Goal: Task Accomplishment & Management: Manage account settings

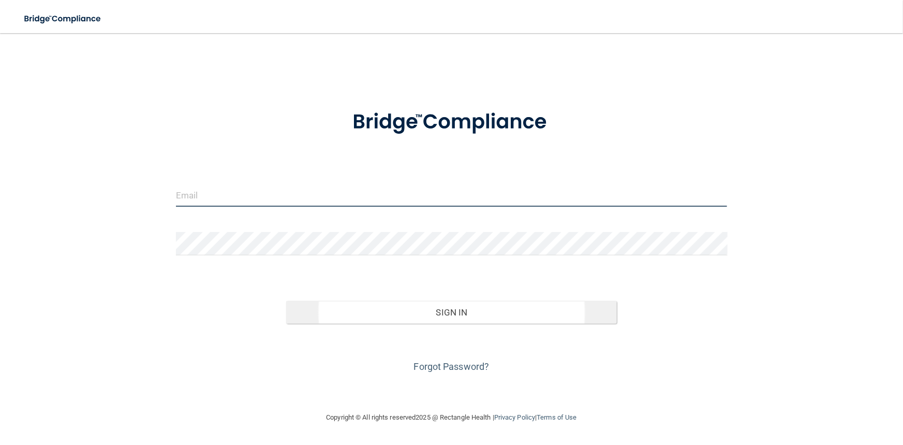
type input "[PERSON_NAME][EMAIL_ADDRESS][DOMAIN_NAME]"
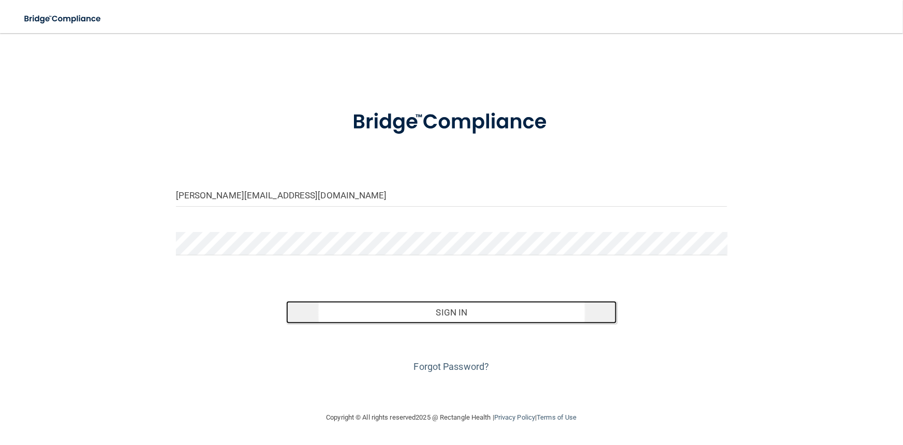
click at [458, 312] on button "Sign In" at bounding box center [451, 312] width 331 height 23
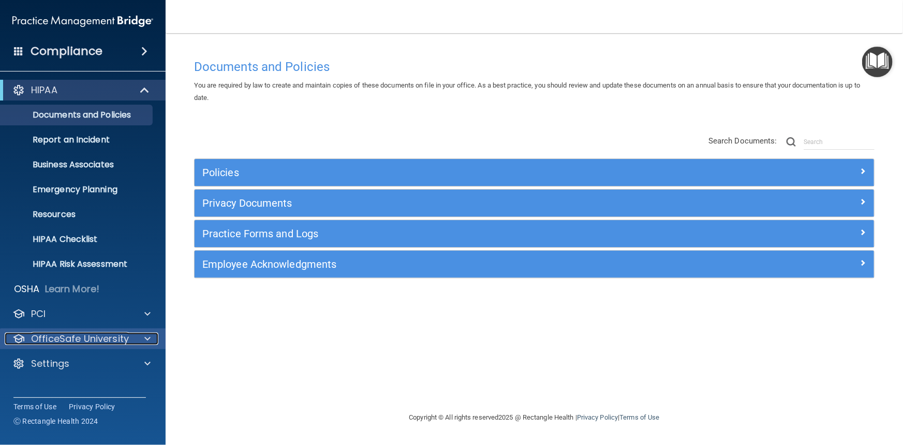
click at [142, 340] on div at bounding box center [146, 338] width 26 height 12
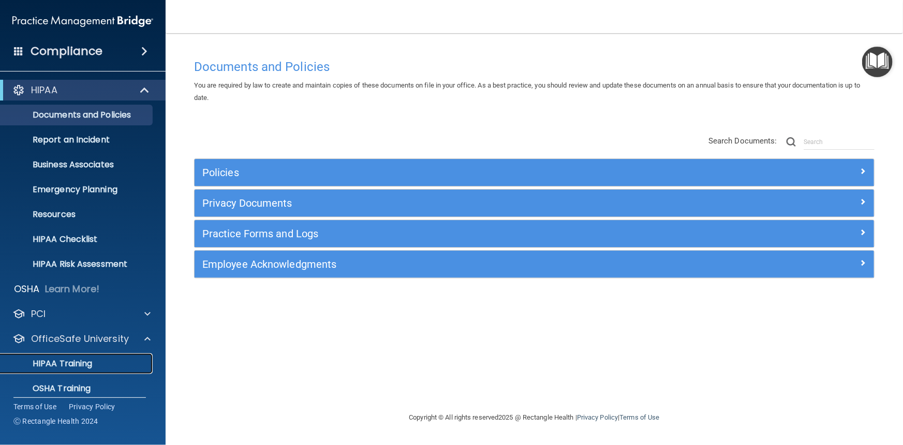
click at [98, 360] on div "HIPAA Training" at bounding box center [77, 363] width 141 height 10
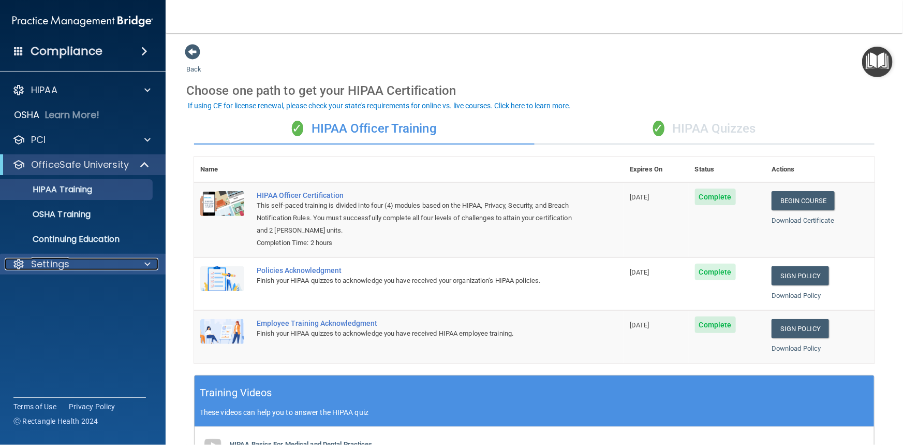
click at [152, 267] on div at bounding box center [146, 264] width 26 height 12
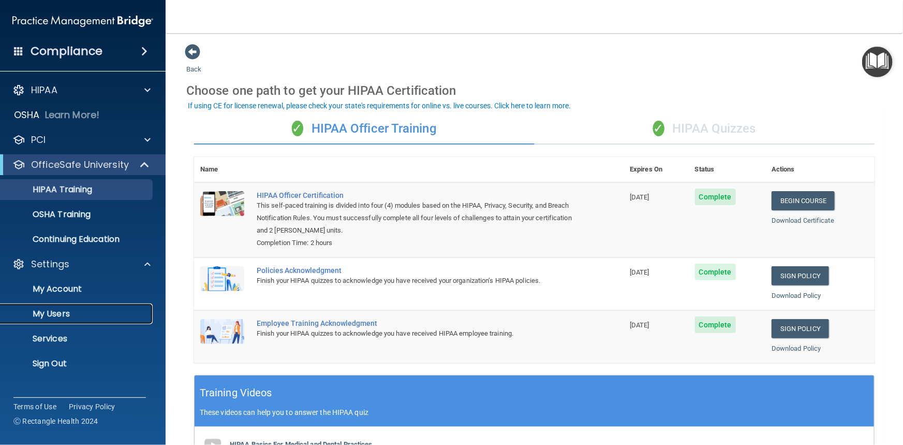
click at [62, 317] on p "My Users" at bounding box center [77, 314] width 141 height 10
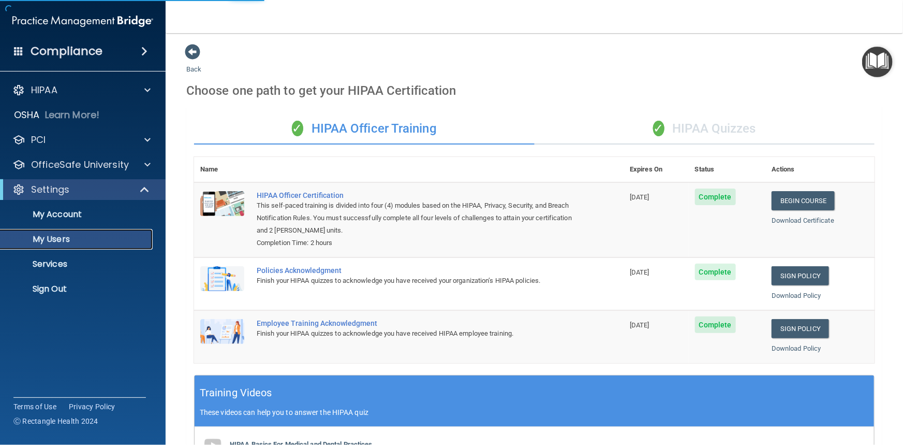
select select "20"
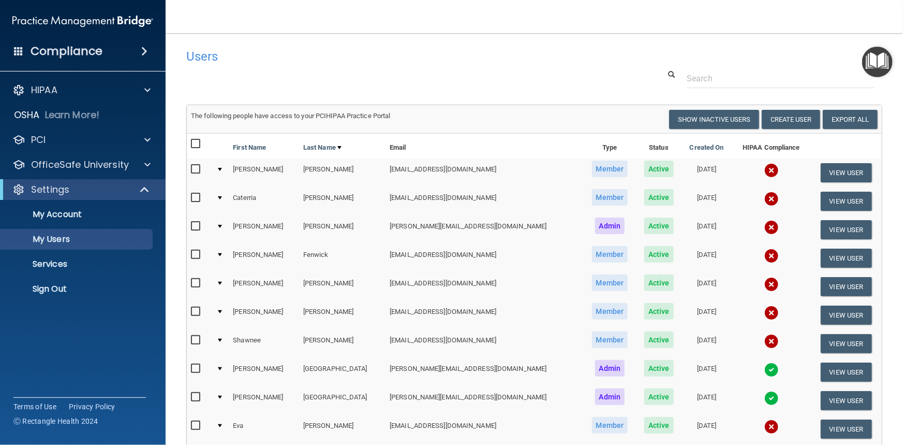
click at [198, 168] on input "checkbox" at bounding box center [197, 169] width 12 height 8
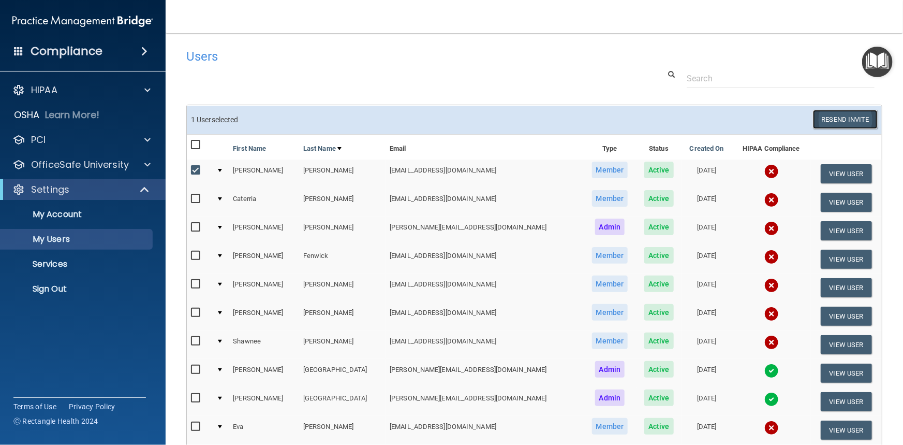
click at [836, 119] on button "Resend Invite" at bounding box center [845, 119] width 65 height 19
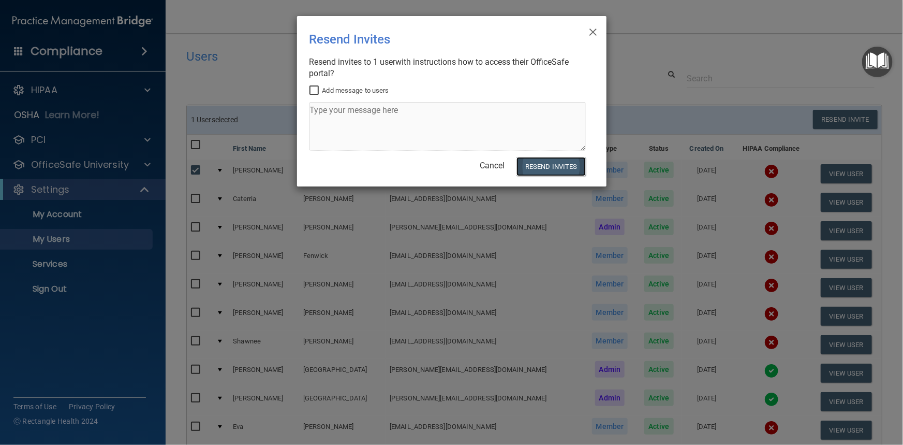
click at [553, 167] on button "Resend Invites" at bounding box center [551, 166] width 69 height 19
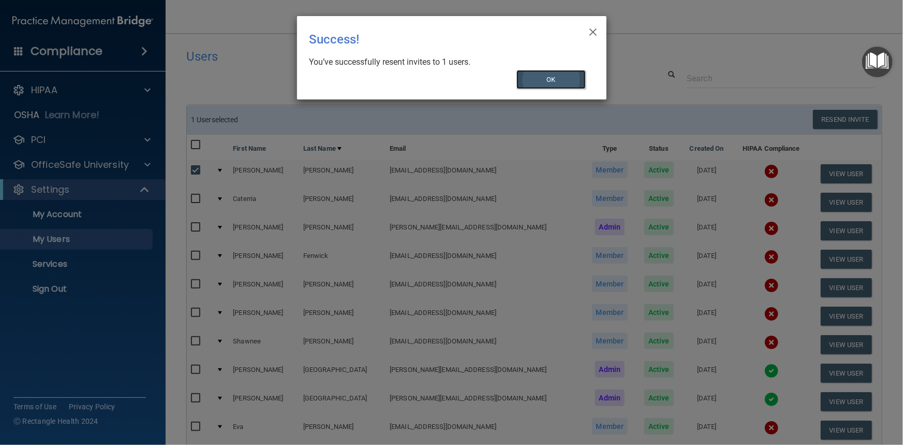
click at [563, 81] on button "OK" at bounding box center [551, 79] width 69 height 19
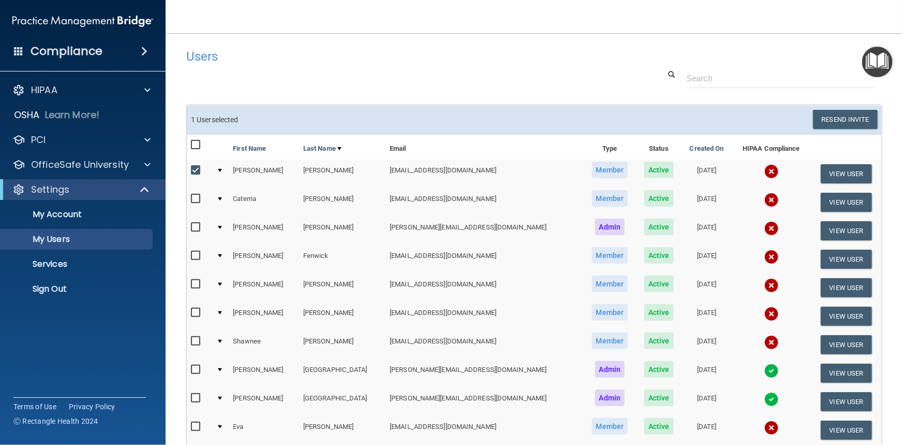
click at [199, 171] on input "checkbox" at bounding box center [197, 170] width 12 height 8
checkbox input "false"
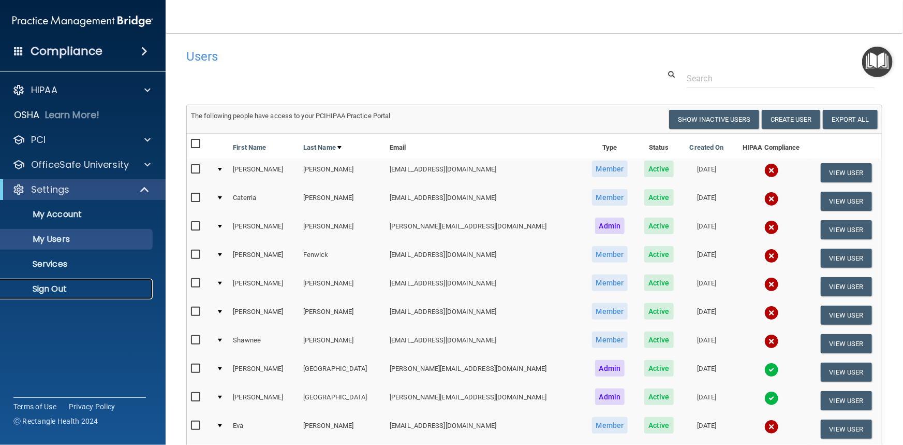
click at [57, 288] on p "Sign Out" at bounding box center [77, 289] width 141 height 10
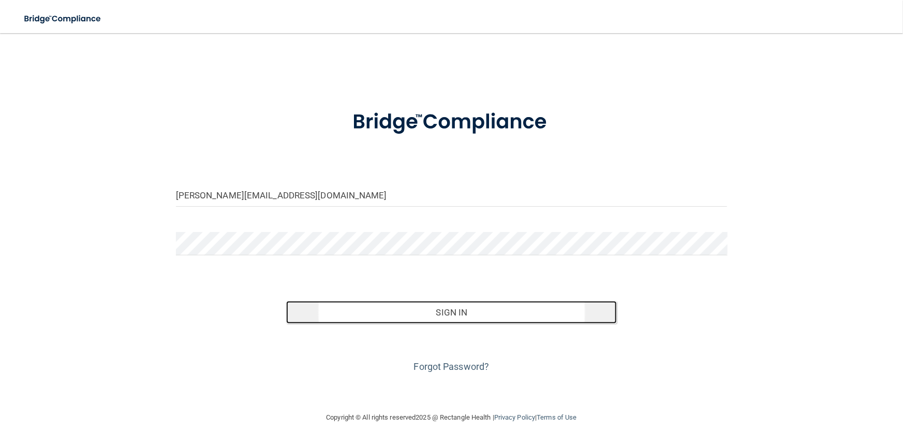
click at [496, 318] on button "Sign In" at bounding box center [451, 312] width 331 height 23
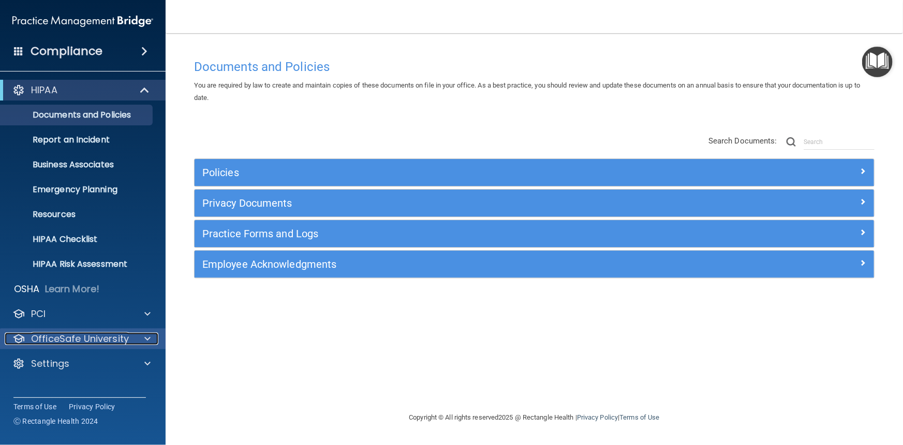
click at [97, 338] on p "OfficeSafe University" at bounding box center [80, 338] width 98 height 12
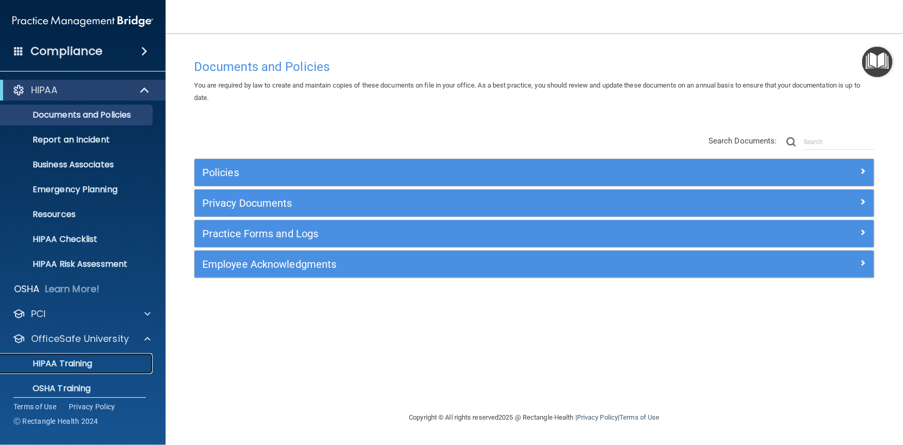
click at [78, 364] on p "HIPAA Training" at bounding box center [49, 363] width 85 height 10
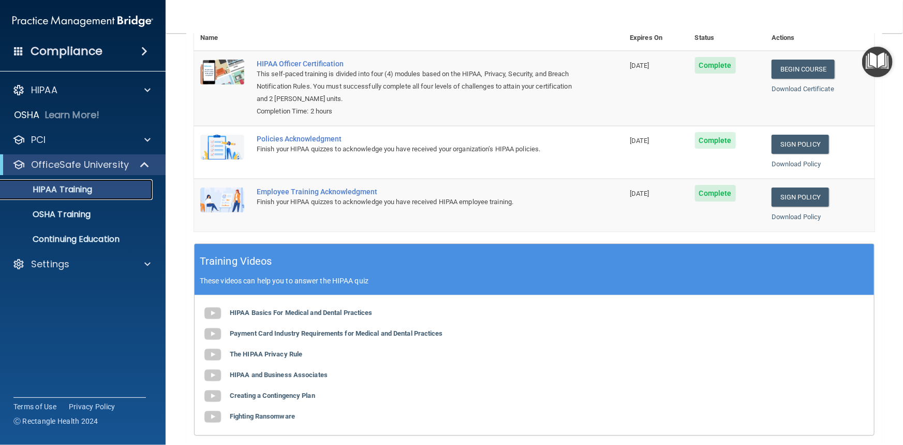
scroll to position [188, 0]
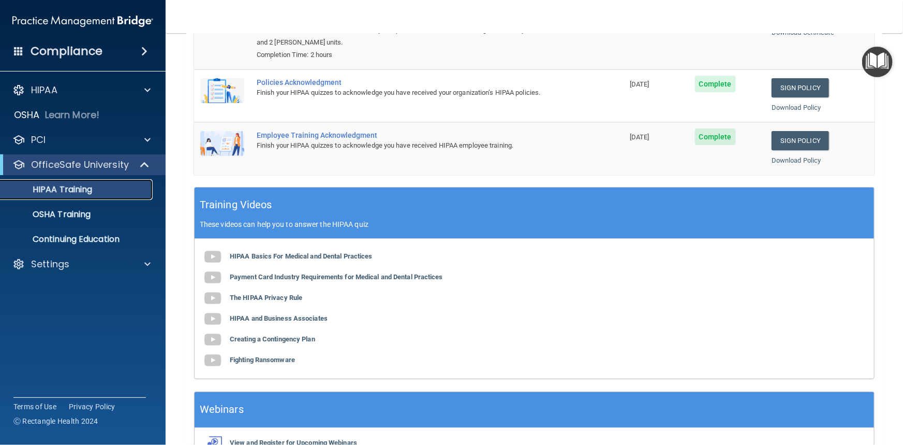
click at [86, 187] on p "HIPAA Training" at bounding box center [49, 189] width 85 height 10
click at [81, 163] on p "OfficeSafe University" at bounding box center [80, 164] width 98 height 12
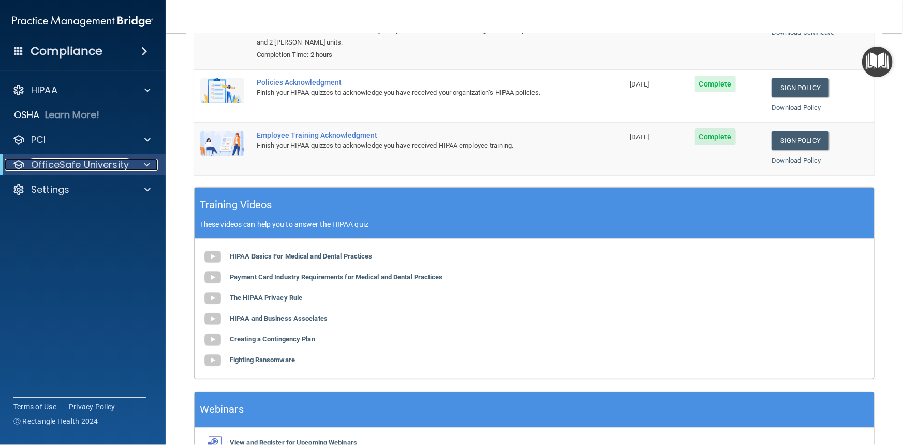
click at [63, 165] on p "OfficeSafe University" at bounding box center [80, 164] width 98 height 12
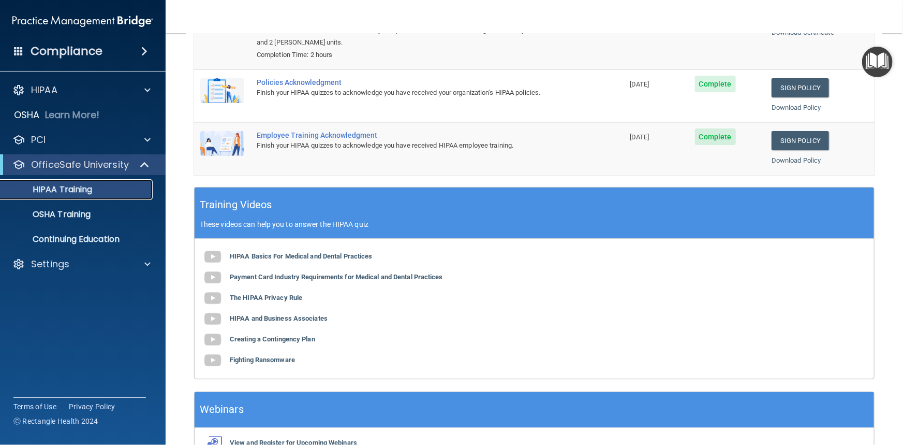
click at [56, 191] on p "HIPAA Training" at bounding box center [49, 189] width 85 height 10
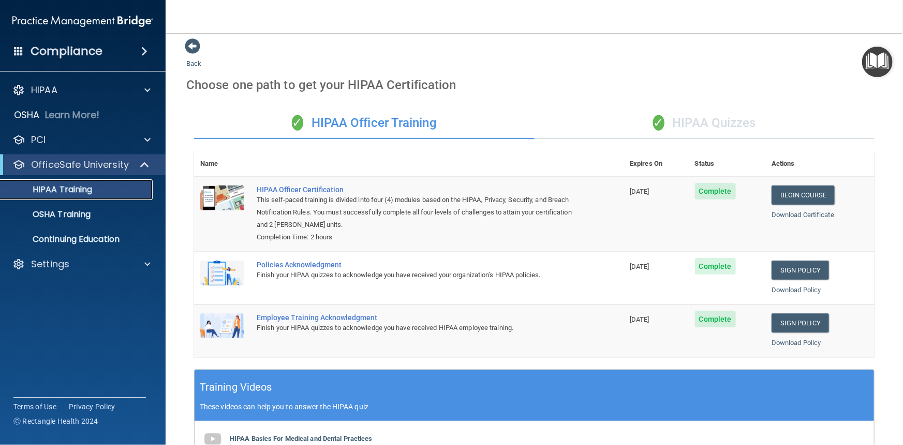
scroll to position [0, 0]
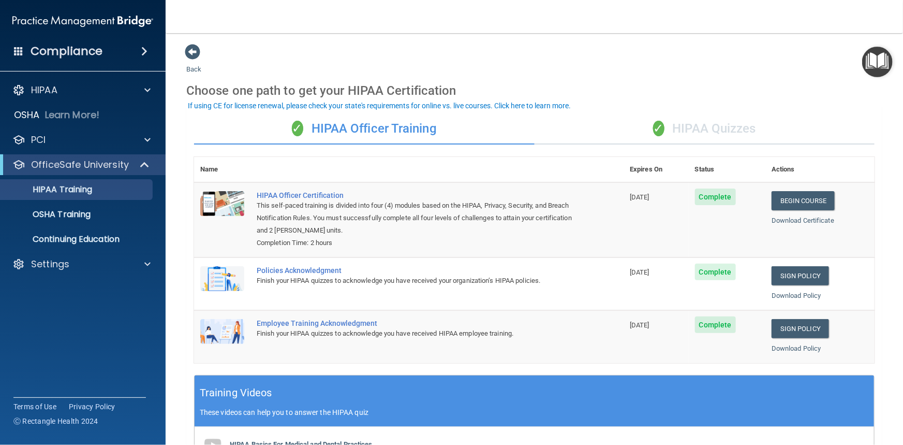
click at [702, 124] on div "✓ HIPAA Quizzes" at bounding box center [705, 128] width 341 height 31
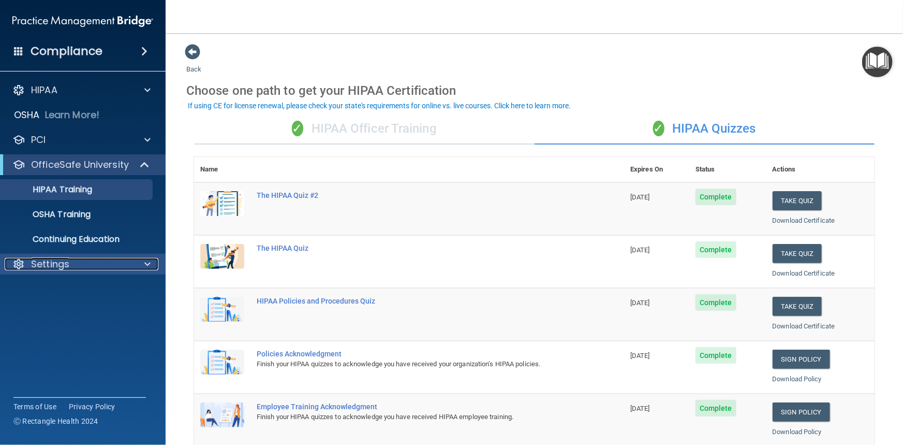
click at [134, 267] on div at bounding box center [146, 264] width 26 height 12
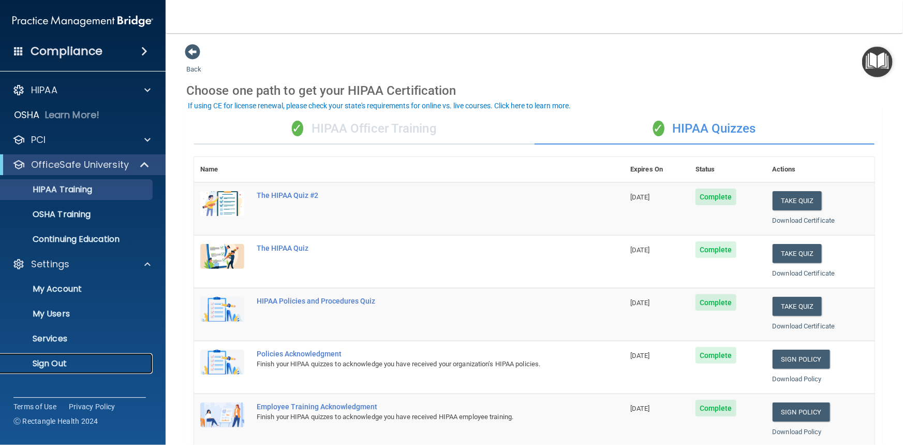
click at [49, 367] on p "Sign Out" at bounding box center [77, 363] width 141 height 10
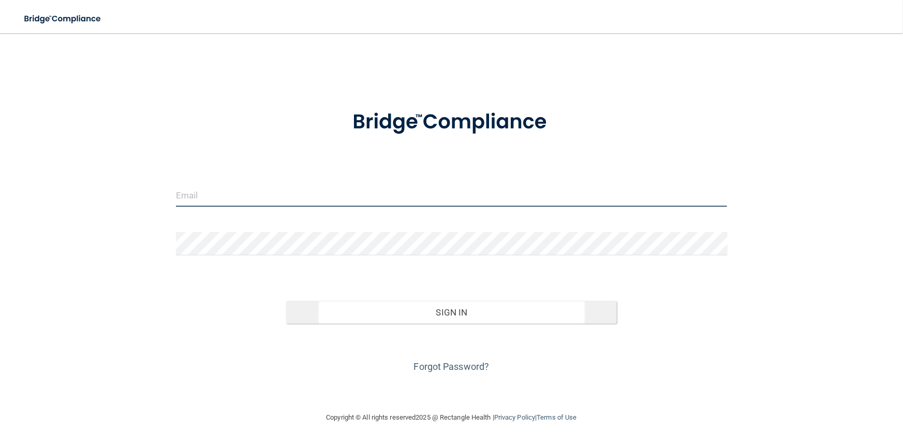
type input "[PERSON_NAME][EMAIL_ADDRESS][DOMAIN_NAME]"
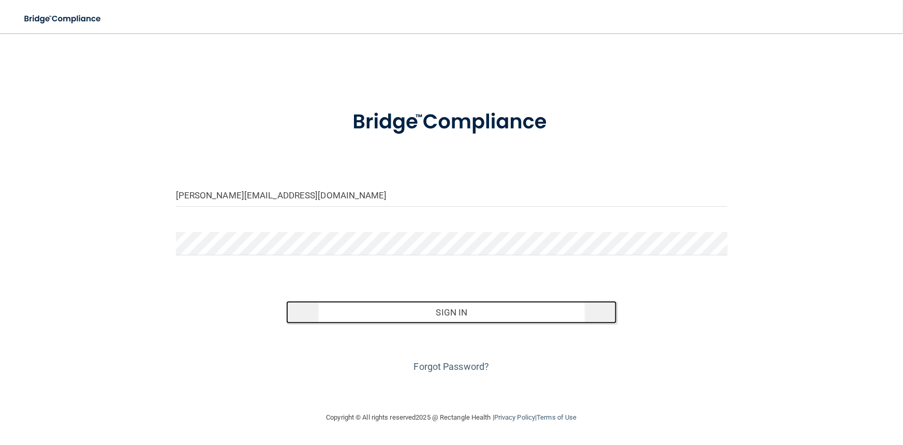
click at [436, 310] on button "Sign In" at bounding box center [451, 312] width 331 height 23
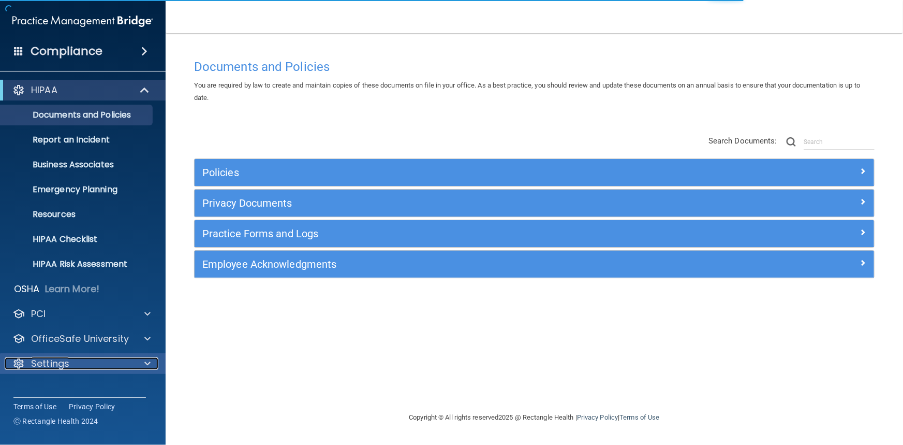
click at [80, 362] on div "Settings" at bounding box center [69, 363] width 128 height 12
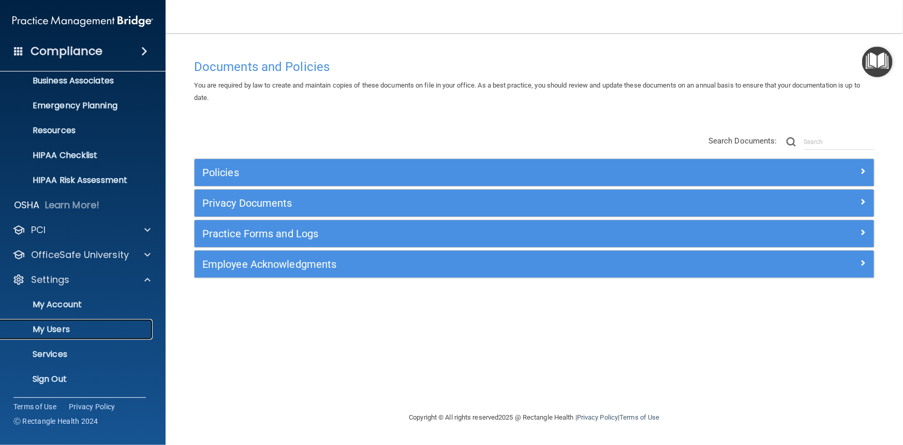
click at [72, 326] on p "My Users" at bounding box center [77, 329] width 141 height 10
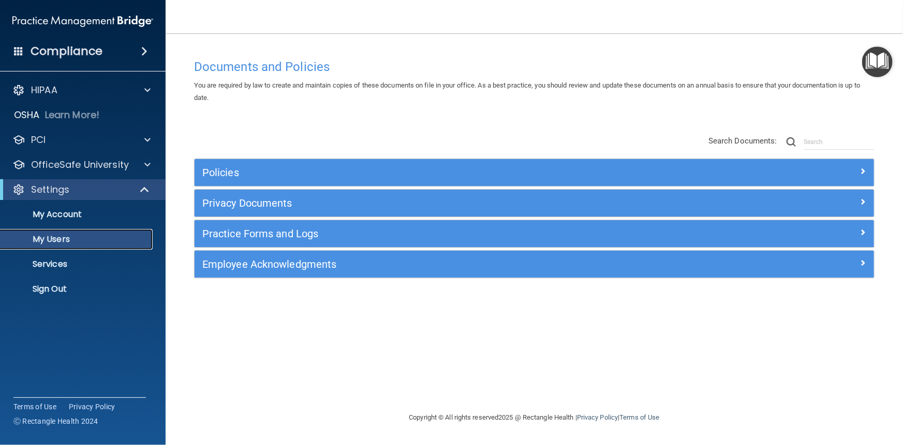
select select "20"
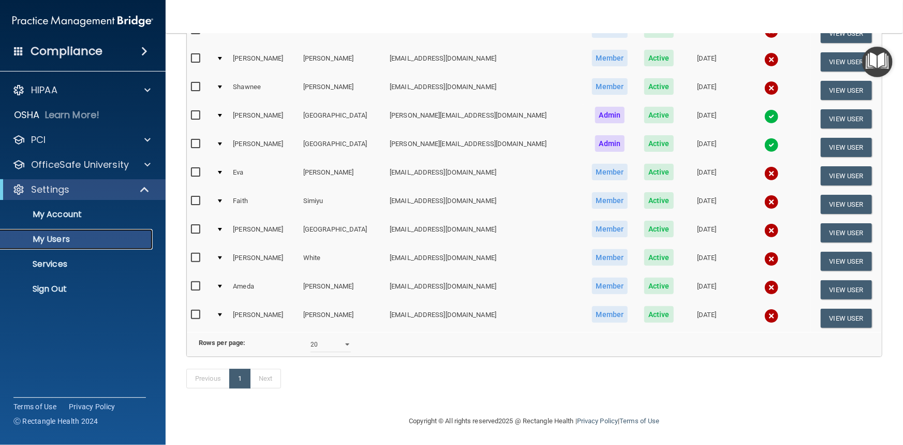
scroll to position [265, 0]
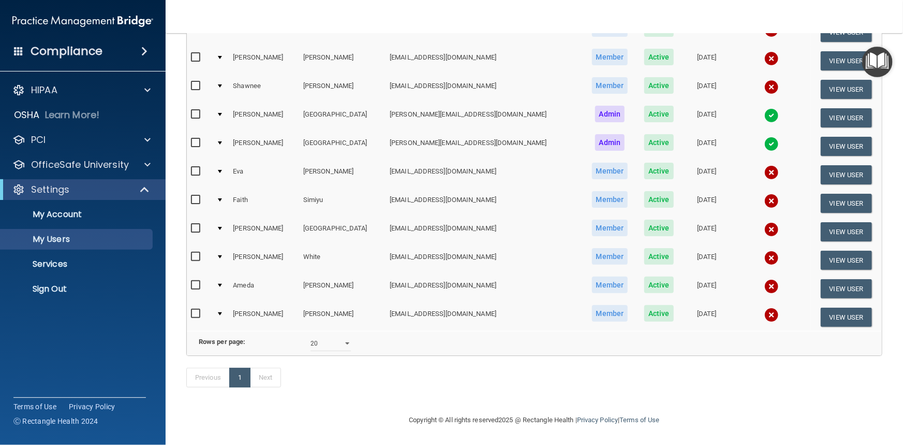
click at [222, 227] on div at bounding box center [220, 228] width 4 height 3
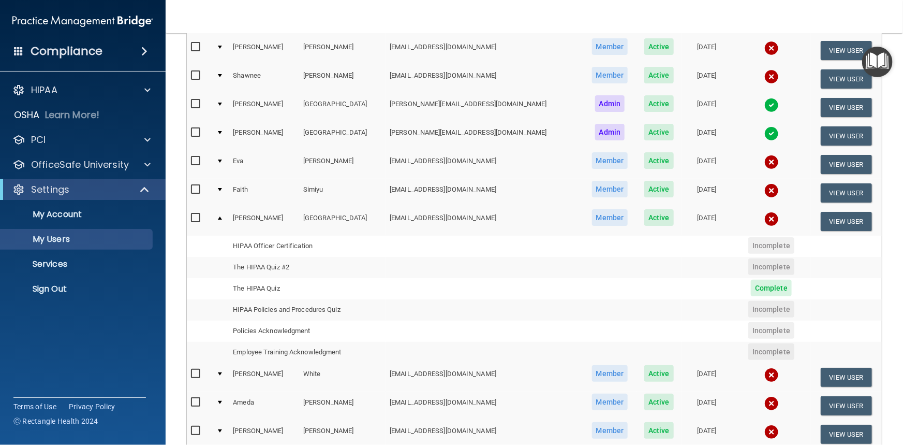
click at [221, 217] on td at bounding box center [220, 221] width 17 height 28
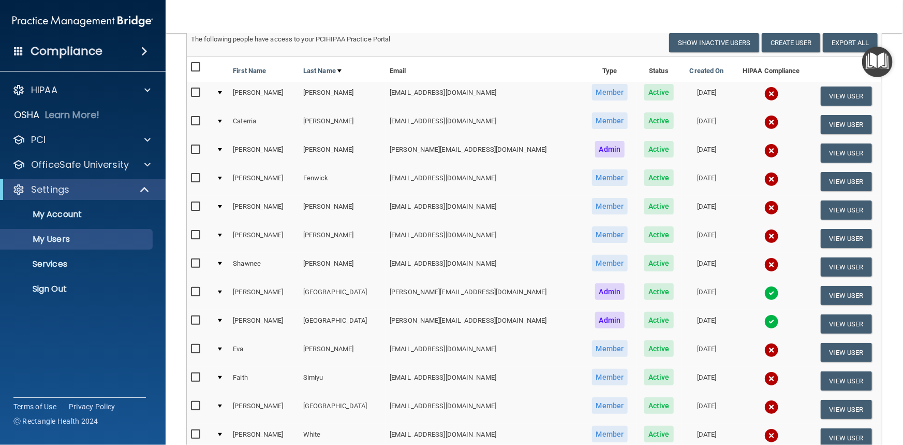
scroll to position [124, 0]
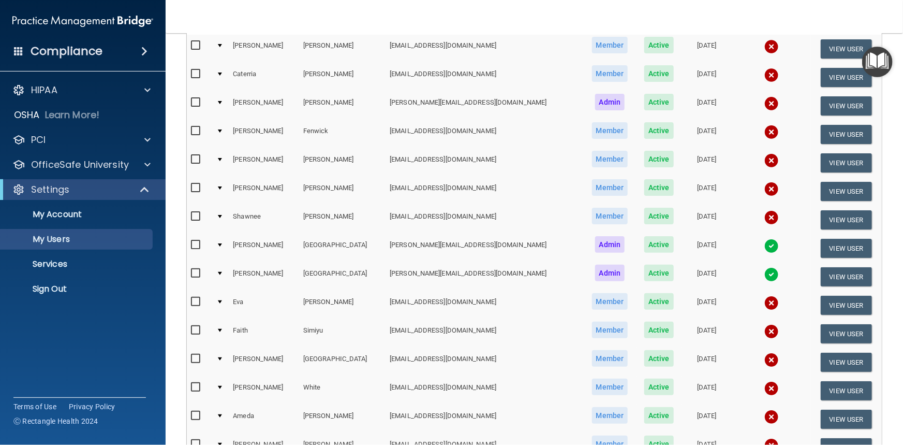
click at [225, 297] on td at bounding box center [220, 305] width 17 height 28
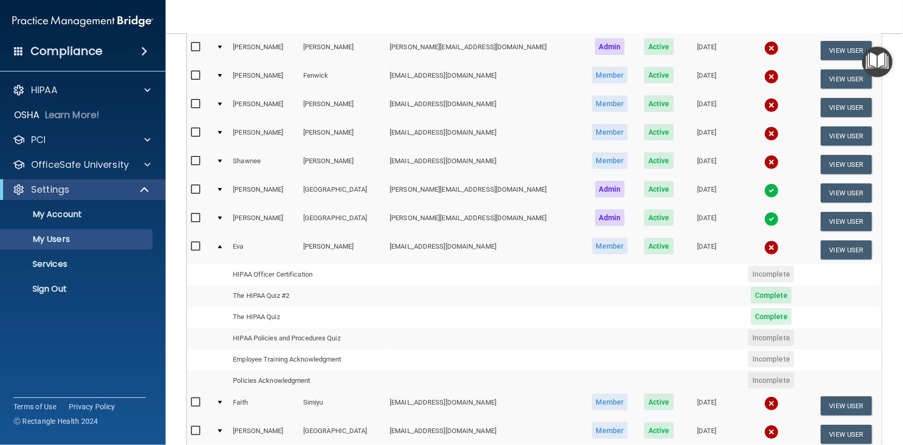
scroll to position [171, 0]
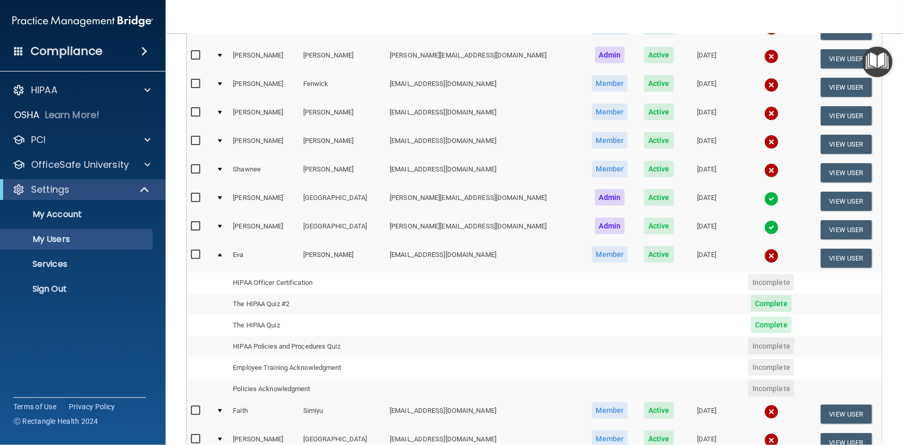
click at [222, 254] on div at bounding box center [220, 254] width 4 height 3
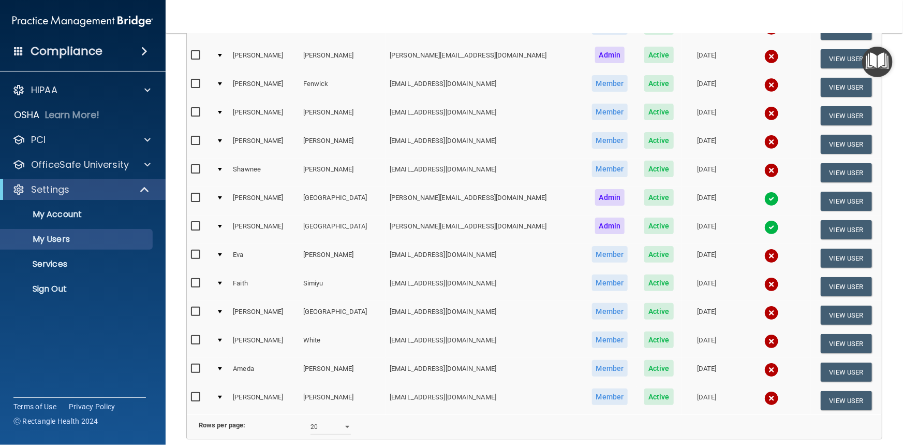
scroll to position [0, 0]
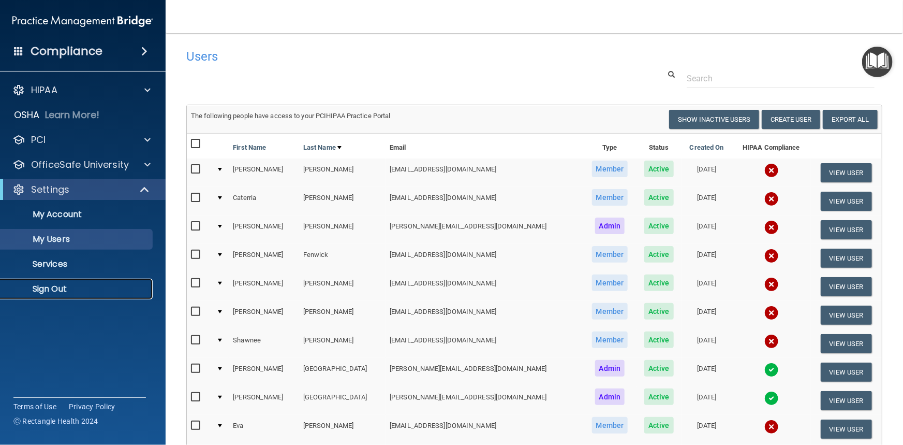
click at [72, 284] on p "Sign Out" at bounding box center [77, 289] width 141 height 10
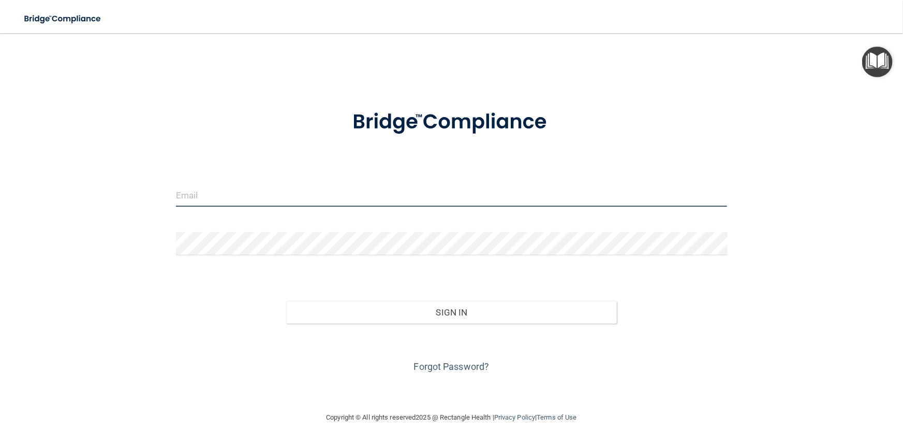
type input "[PERSON_NAME][EMAIL_ADDRESS][DOMAIN_NAME]"
